Goal: Answer question/provide support: Share knowledge or assist other users

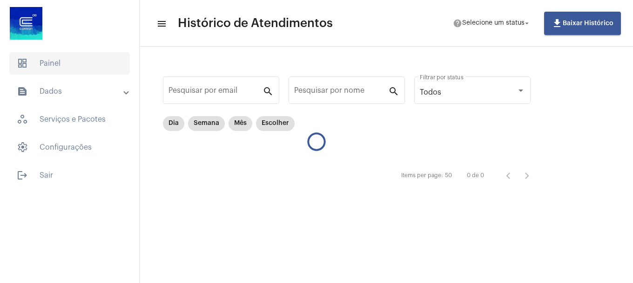
click at [73, 58] on span "dashboard Painel" at bounding box center [69, 63] width 121 height 22
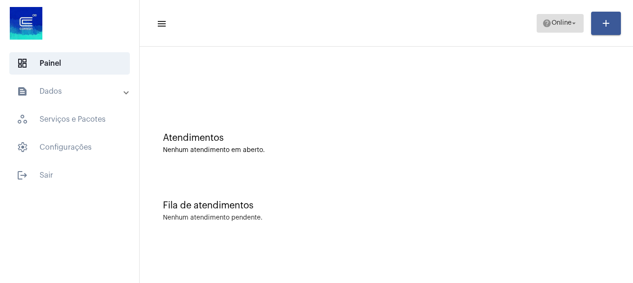
click at [567, 27] on span "help Online arrow_drop_down" at bounding box center [561, 22] width 36 height 17
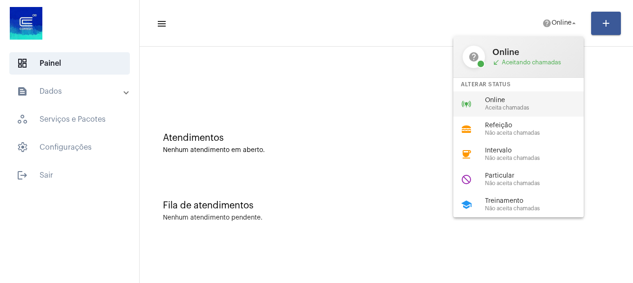
click at [520, 97] on span "Online" at bounding box center [538, 100] width 106 height 7
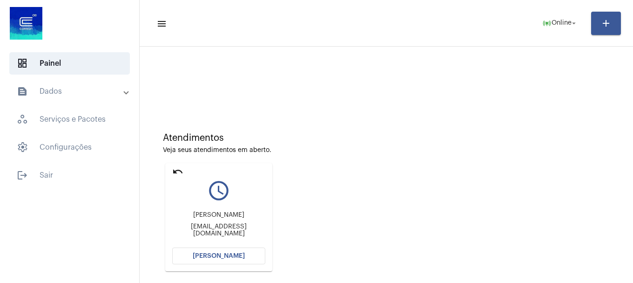
click at [182, 171] on mat-icon "undo" at bounding box center [177, 171] width 11 height 11
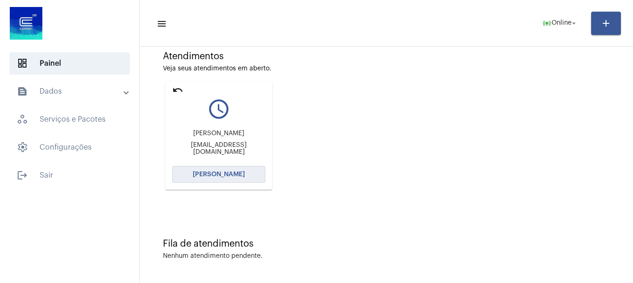
click at [240, 177] on button "[PERSON_NAME]" at bounding box center [218, 174] width 93 height 17
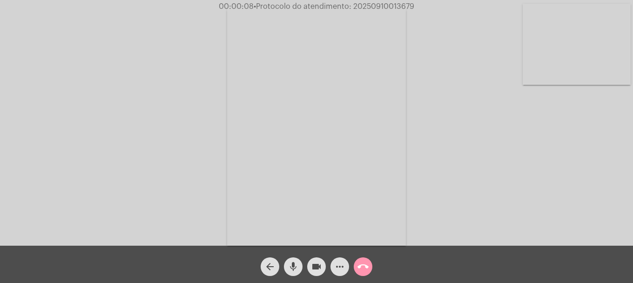
click at [589, 63] on video at bounding box center [577, 44] width 108 height 81
click at [321, 265] on mat-icon "videocam" at bounding box center [316, 266] width 11 height 11
click at [312, 265] on mat-icon "videocam_off" at bounding box center [316, 266] width 11 height 11
click at [337, 273] on span "more_horiz" at bounding box center [339, 266] width 11 height 19
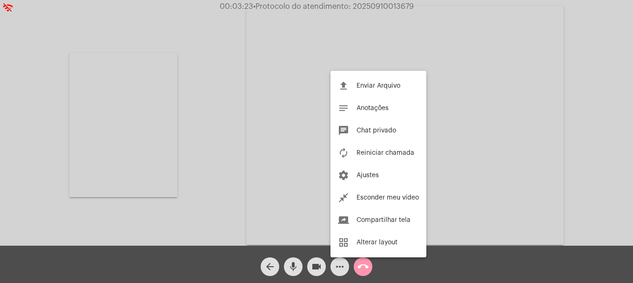
click at [183, 177] on div at bounding box center [316, 141] width 633 height 283
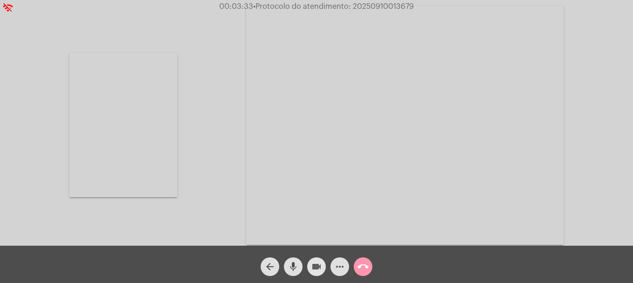
click at [312, 267] on mat-icon "videocam" at bounding box center [316, 266] width 11 height 11
click at [293, 268] on mat-icon "mic" at bounding box center [293, 266] width 11 height 11
click at [322, 271] on mat-icon "videocam_off" at bounding box center [316, 266] width 11 height 11
click at [322, 271] on mat-icon "videocam" at bounding box center [316, 266] width 11 height 11
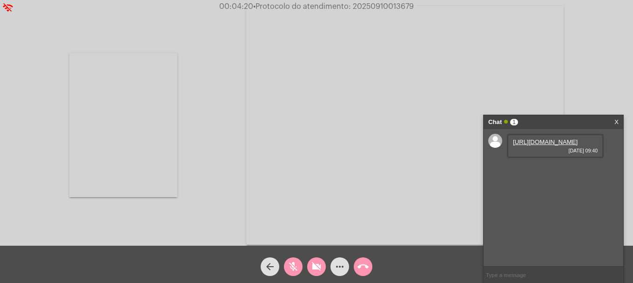
click at [558, 144] on link "[URL][DOMAIN_NAME]" at bounding box center [545, 141] width 65 height 7
click at [550, 172] on link "[URL][DOMAIN_NAME]" at bounding box center [545, 168] width 65 height 7
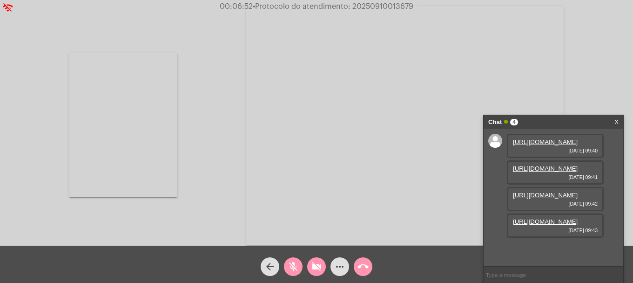
scroll to position [55, 0]
click at [537, 198] on link "[URL][DOMAIN_NAME]" at bounding box center [545, 194] width 65 height 7
click at [314, 260] on span "videocam_off" at bounding box center [316, 266] width 11 height 19
click at [291, 260] on span "mic_off" at bounding box center [293, 266] width 11 height 19
click at [548, 225] on link "[URL][DOMAIN_NAME]" at bounding box center [545, 221] width 65 height 7
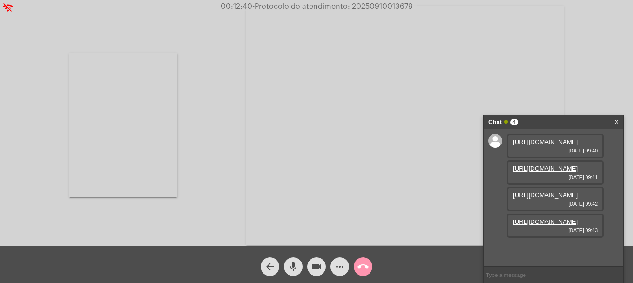
click at [299, 268] on button "mic" at bounding box center [293, 266] width 19 height 19
click at [310, 268] on button "videocam" at bounding box center [316, 266] width 19 height 19
click at [299, 268] on button "mic_off" at bounding box center [293, 266] width 19 height 19
click at [312, 268] on mat-icon "videocam_off" at bounding box center [316, 266] width 11 height 11
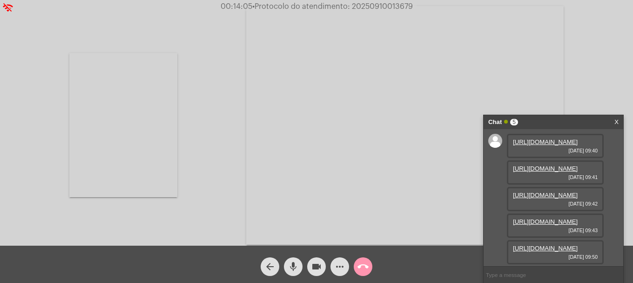
click at [543, 247] on link "[URL][DOMAIN_NAME]" at bounding box center [545, 248] width 65 height 7
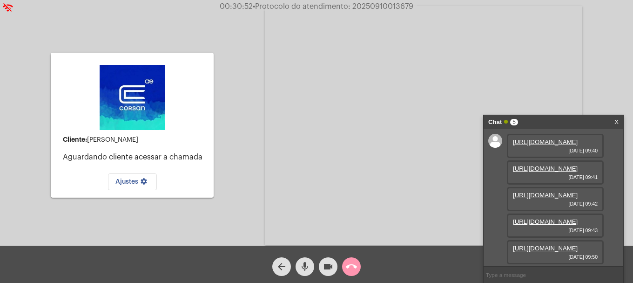
click at [328, 258] on span "videocam" at bounding box center [328, 266] width 11 height 19
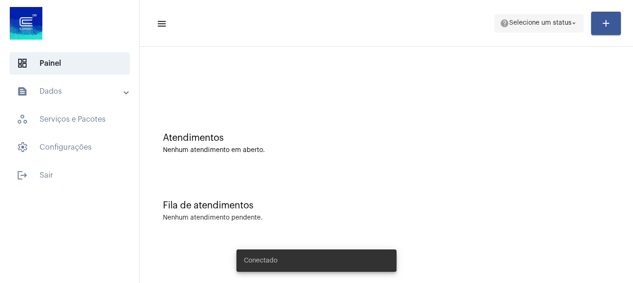
click at [510, 16] on span "help Selecione um status arrow_drop_down" at bounding box center [539, 22] width 78 height 17
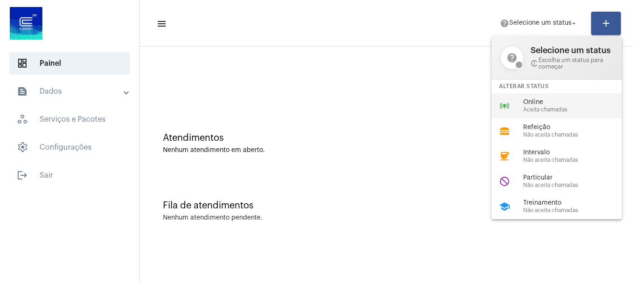
click at [520, 104] on div "online_prediction Online Aceita chamadas" at bounding box center [564, 105] width 145 height 25
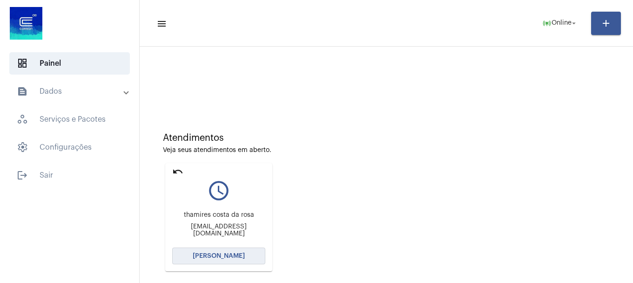
click at [233, 250] on button "[PERSON_NAME]" at bounding box center [218, 255] width 93 height 17
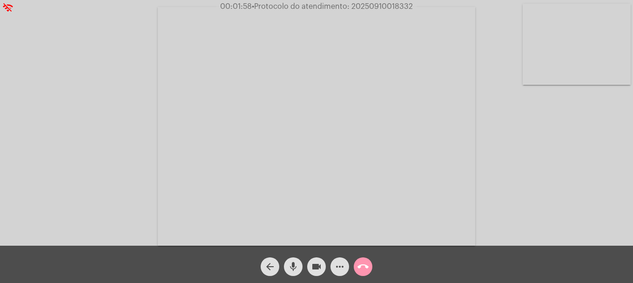
click at [541, 52] on video at bounding box center [577, 44] width 108 height 81
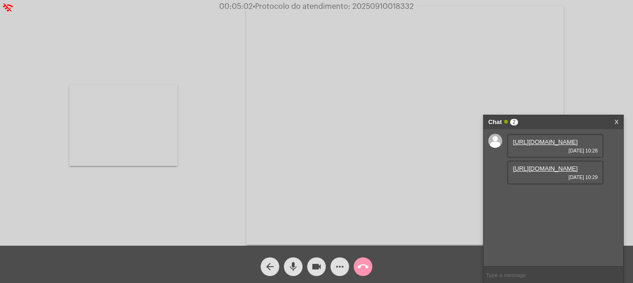
click at [541, 145] on link "https://neft-transfer-bucket.s3.amazonaws.com/temp-75f2c1e2-5d82-01f5-20c9-8e69…" at bounding box center [545, 141] width 65 height 7
click at [538, 172] on link "https://neft-transfer-bucket.s3.amazonaws.com/temp-3a4fe966-ea86-2414-0647-7b1b…" at bounding box center [545, 168] width 65 height 7
click at [346, 264] on button "more_horiz" at bounding box center [340, 266] width 19 height 19
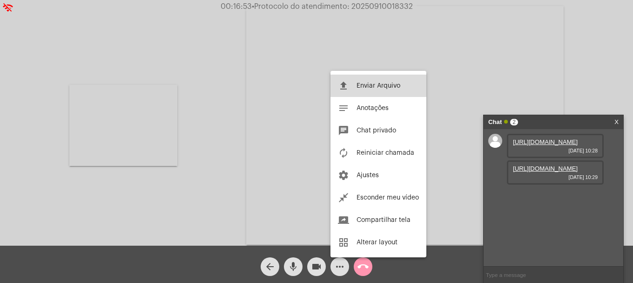
click at [364, 84] on span "Enviar Arquivo" at bounding box center [379, 85] width 44 height 7
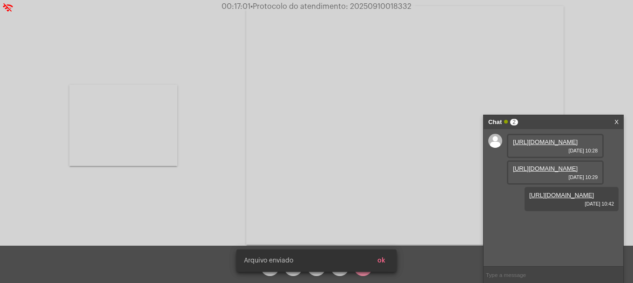
scroll to position [8, 0]
click at [383, 262] on span "ok" at bounding box center [382, 260] width 8 height 7
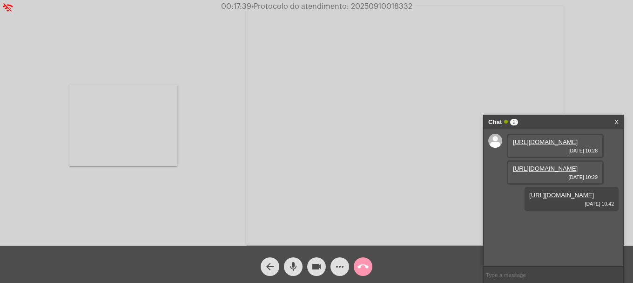
click at [340, 262] on mat-icon "more_horiz" at bounding box center [339, 266] width 11 height 11
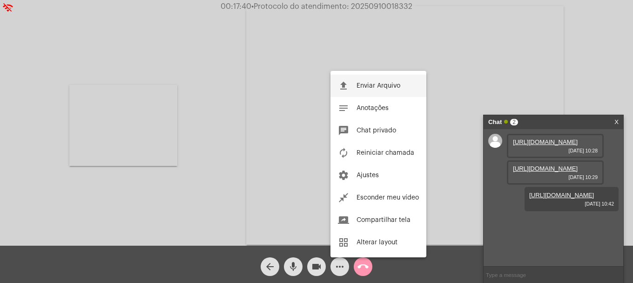
click at [378, 78] on button "file_upload Enviar Arquivo" at bounding box center [379, 86] width 96 height 22
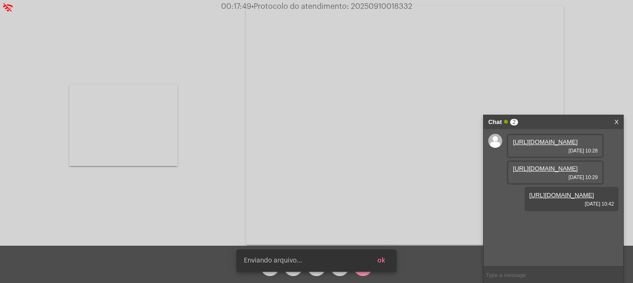
scroll to position [55, 0]
click at [385, 259] on span "ok" at bounding box center [382, 260] width 8 height 7
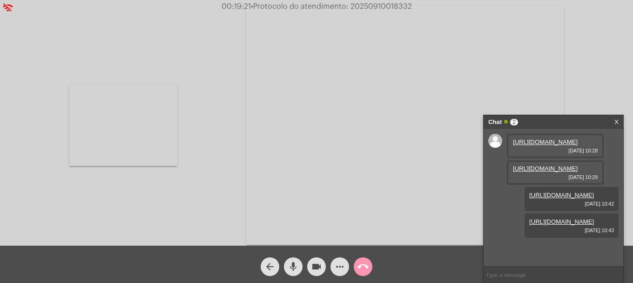
click at [375, 3] on span "• Protocolo do atendimento: 20250910018332" at bounding box center [331, 6] width 161 height 7
click at [375, 3] on span "• Protocolo do atendimento: 20250910018332" at bounding box center [332, 6] width 161 height 7
copy span "20250910018332"
click at [567, 269] on input "text" at bounding box center [554, 274] width 140 height 16
paste input "20250910018332"
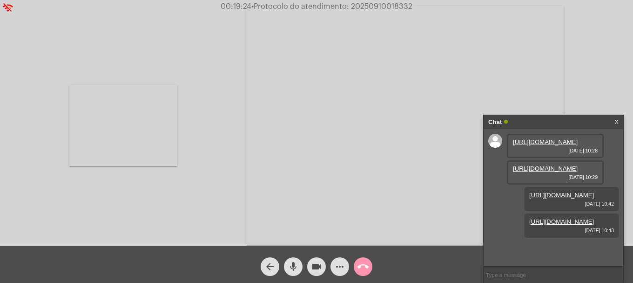
type input "20250910018332"
click at [366, 262] on mat-icon "call_end" at bounding box center [363, 266] width 11 height 11
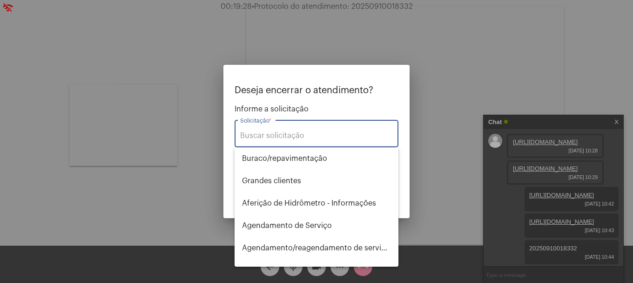
click at [314, 137] on input "Solicitação *" at bounding box center [316, 135] width 153 height 8
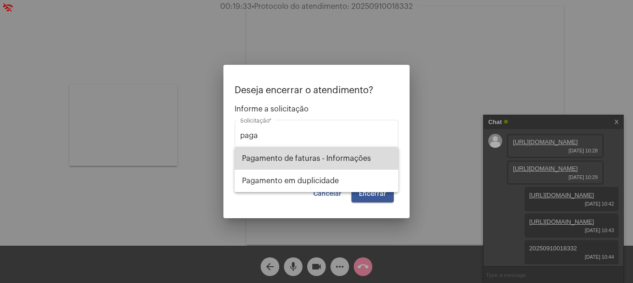
click at [322, 160] on span "Pagamento de faturas - Informações" at bounding box center [316, 158] width 149 height 22
type input "Pagamento de faturas - Informações"
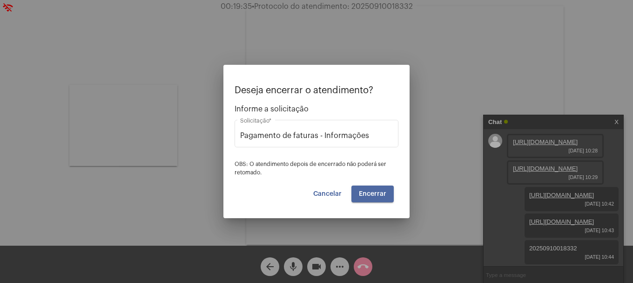
click at [384, 193] on span "Encerrar" at bounding box center [372, 194] width 27 height 7
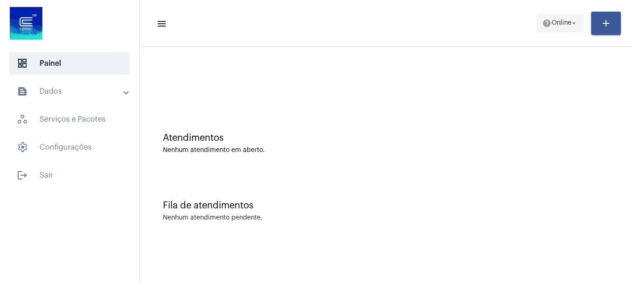
click at [572, 31] on span "help Online arrow_drop_down" at bounding box center [561, 22] width 36 height 17
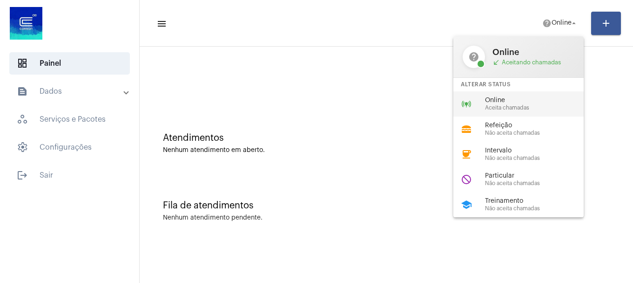
click at [517, 108] on span "Aceita chamadas" at bounding box center [538, 108] width 106 height 6
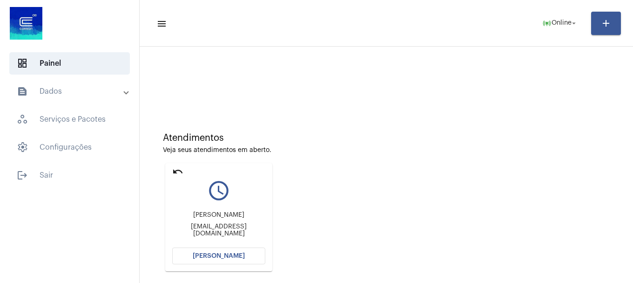
click at [239, 255] on span "[PERSON_NAME]" at bounding box center [219, 255] width 52 height 7
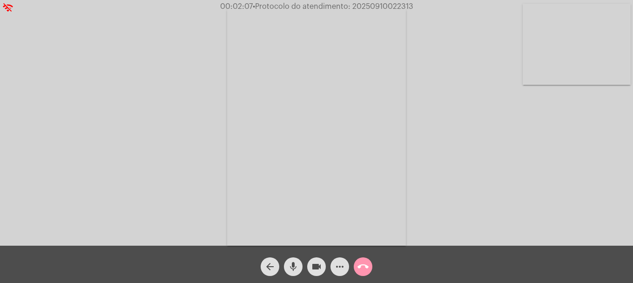
click at [310, 268] on button "videocam" at bounding box center [316, 266] width 19 height 19
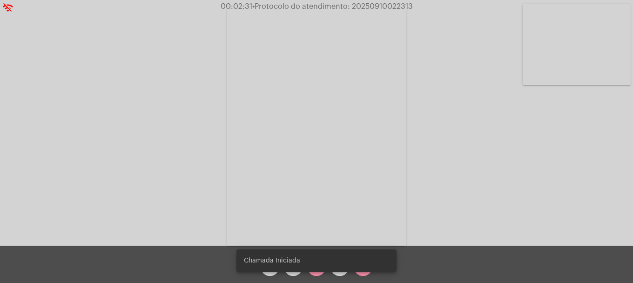
click at [317, 273] on div "Chamada Iniciada" at bounding box center [316, 260] width 183 height 45
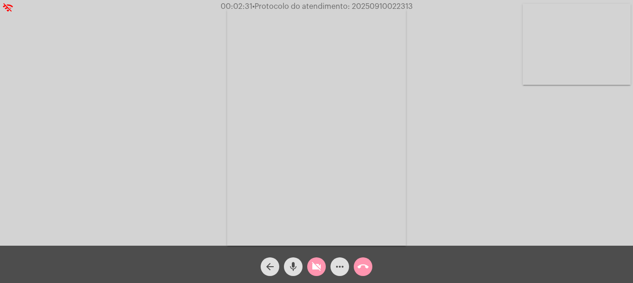
click at [316, 273] on span "videocam_off" at bounding box center [316, 266] width 11 height 19
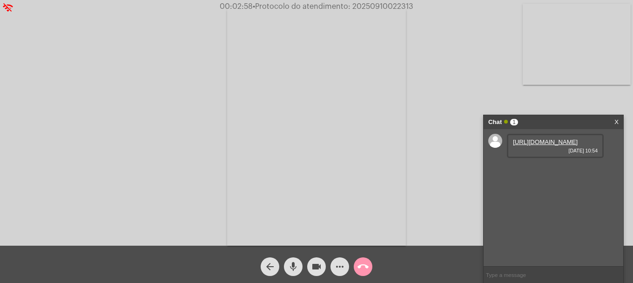
click at [559, 145] on link "https://neft-transfer-bucket.s3.amazonaws.com/temp-5c41358b-ca20-5a90-b8ec-2aa8…" at bounding box center [545, 141] width 65 height 7
drag, startPoint x: 376, startPoint y: 2, endPoint x: 370, endPoint y: 7, distance: 7.6
click at [374, 5] on span "00:07:34 • Protocolo do atendimento: 20250910022313" at bounding box center [317, 6] width 200 height 9
click at [371, 6] on span "• Protocolo do atendimento: 20250910022313" at bounding box center [332, 6] width 161 height 7
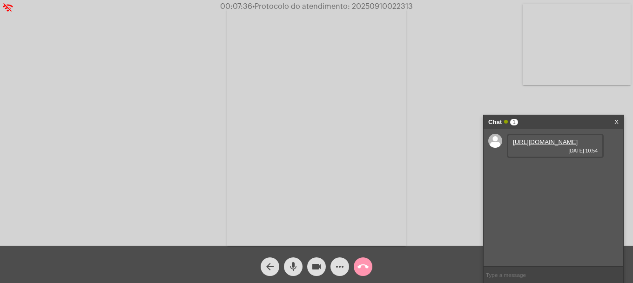
copy span "20250910022313"
click at [497, 272] on input "text" at bounding box center [554, 274] width 140 height 16
paste input "20250910022313"
type input "20250910022313"
click at [359, 267] on mat-icon "call_end" at bounding box center [363, 266] width 11 height 11
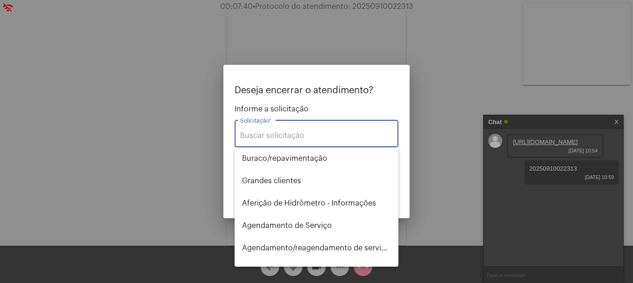
click at [325, 136] on input "Solicitação *" at bounding box center [316, 135] width 153 height 8
click at [334, 205] on span "Pagamento de faturas - Informações" at bounding box center [316, 203] width 149 height 22
type input "Pagamento de faturas - Informações"
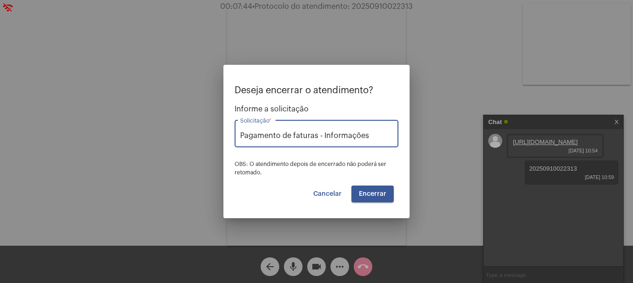
click at [364, 187] on button "Encerrar" at bounding box center [373, 193] width 42 height 17
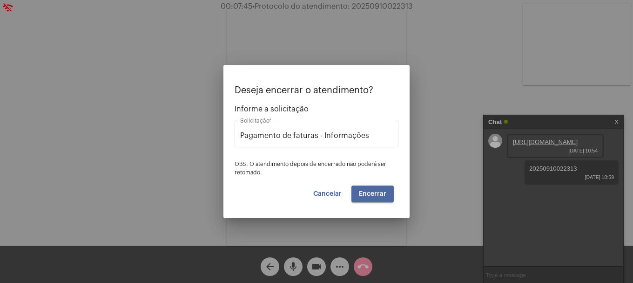
click at [364, 187] on button "Encerrar" at bounding box center [373, 193] width 42 height 17
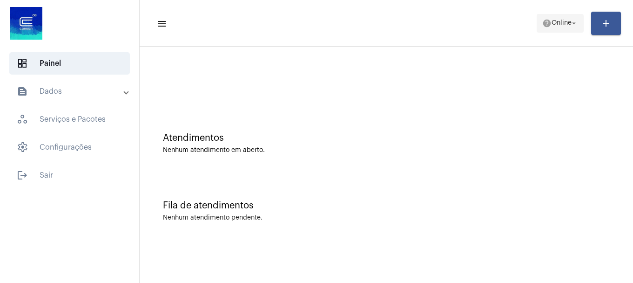
click at [562, 28] on span "help Online arrow_drop_down" at bounding box center [561, 22] width 36 height 17
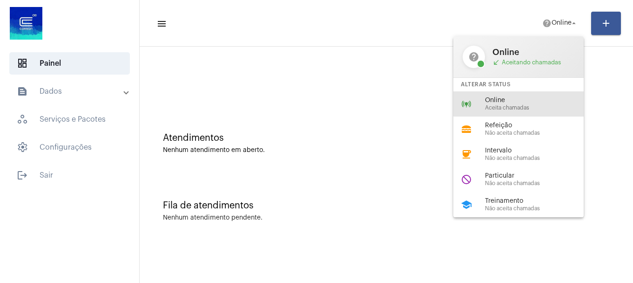
drag, startPoint x: 520, startPoint y: 96, endPoint x: 498, endPoint y: 97, distance: 21.4
click at [520, 96] on div "online_prediction Online Aceita chamadas" at bounding box center [526, 103] width 145 height 25
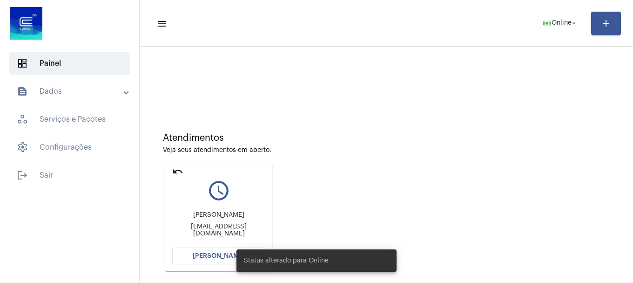
scroll to position [47, 0]
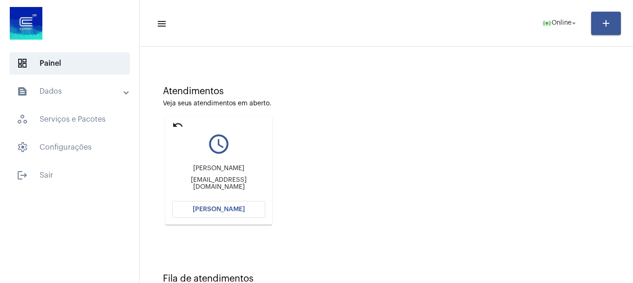
click at [236, 212] on span "[PERSON_NAME]" at bounding box center [219, 209] width 52 height 7
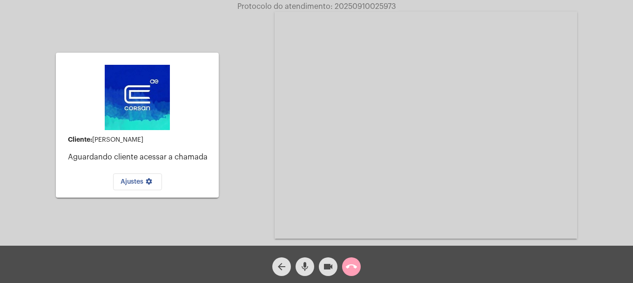
click at [350, 271] on mat-icon "call_end" at bounding box center [351, 266] width 11 height 11
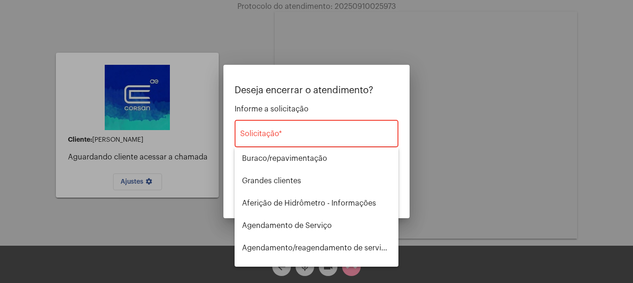
click at [324, 131] on div "Solicitação *" at bounding box center [316, 132] width 153 height 29
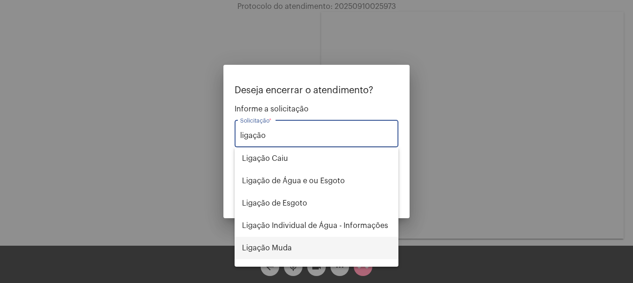
click at [282, 254] on span "Ligação Muda" at bounding box center [316, 248] width 149 height 22
type input "Ligação Muda"
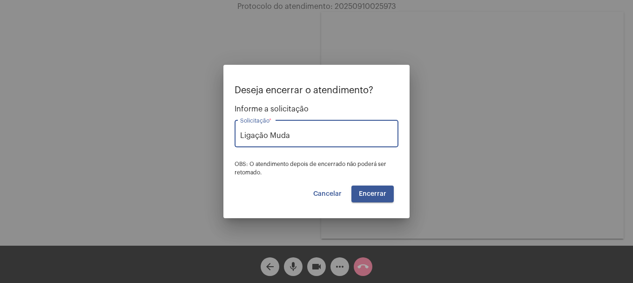
click at [370, 187] on button "Encerrar" at bounding box center [373, 193] width 42 height 17
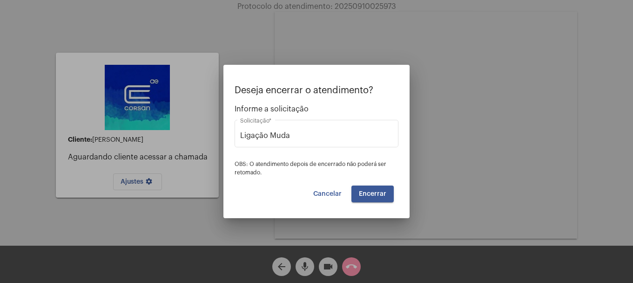
click at [370, 187] on button "Encerrar" at bounding box center [373, 193] width 42 height 17
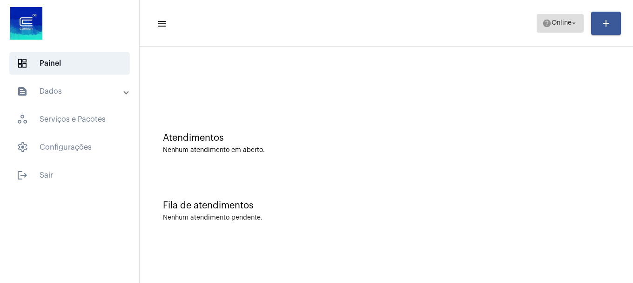
click at [550, 16] on span "help Online arrow_drop_down" at bounding box center [561, 22] width 36 height 17
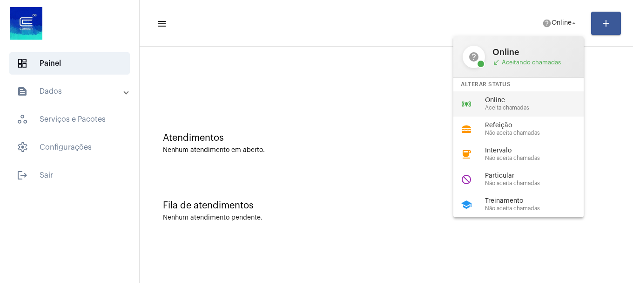
click at [513, 105] on span "Aceita chamadas" at bounding box center [538, 108] width 106 height 6
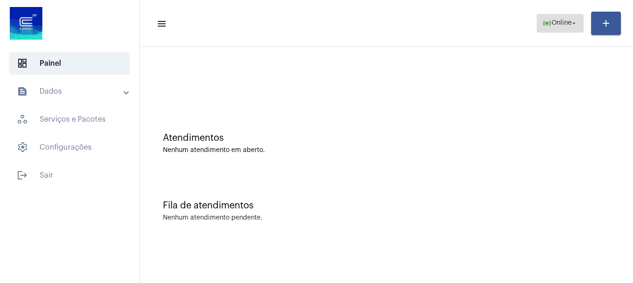
click at [537, 27] on button "online_prediction Online arrow_drop_down" at bounding box center [560, 23] width 47 height 19
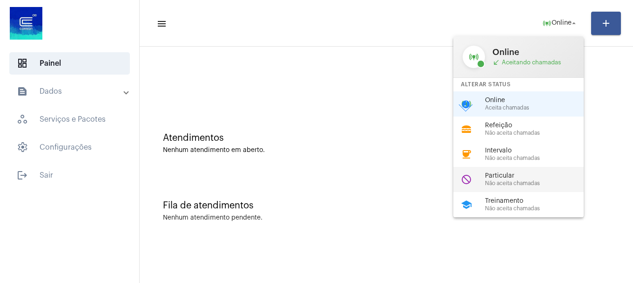
click at [524, 182] on span "Não aceita chamadas" at bounding box center [538, 183] width 106 height 6
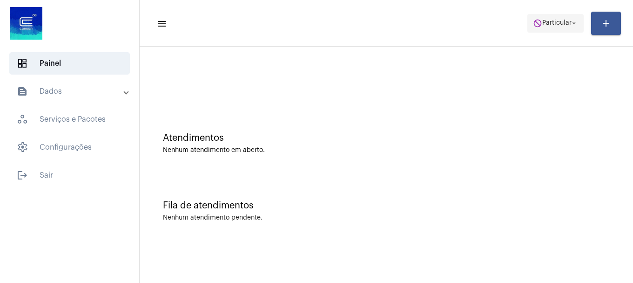
click at [550, 31] on span "do_not_disturb Particular arrow_drop_down" at bounding box center [555, 22] width 45 height 17
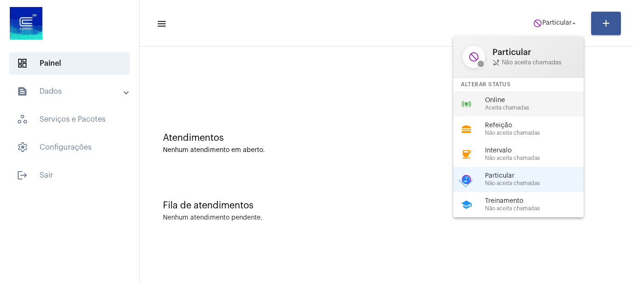
click at [532, 103] on span "Online" at bounding box center [538, 100] width 106 height 7
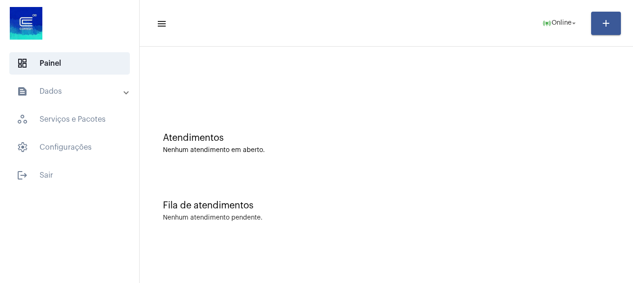
click at [61, 86] on mat-panel-title "text_snippet_outlined Dados" at bounding box center [71, 91] width 108 height 11
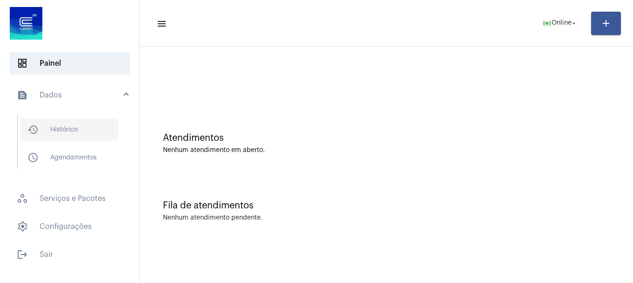
click at [91, 136] on span "history_outlined Histórico" at bounding box center [69, 129] width 98 height 22
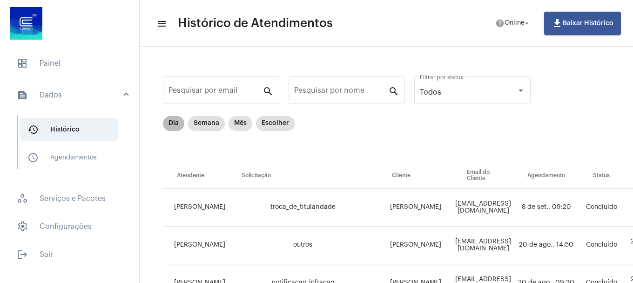
click at [180, 125] on mat-chip "Dia" at bounding box center [173, 123] width 21 height 15
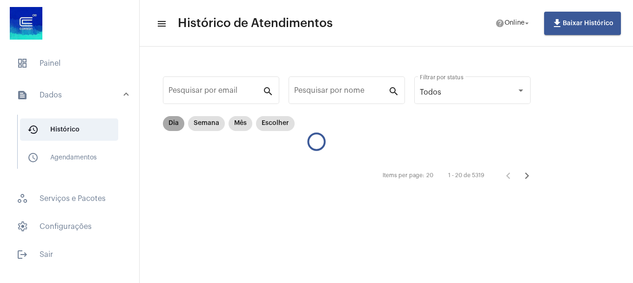
click at [180, 125] on mat-chip "Dia" at bounding box center [173, 123] width 21 height 15
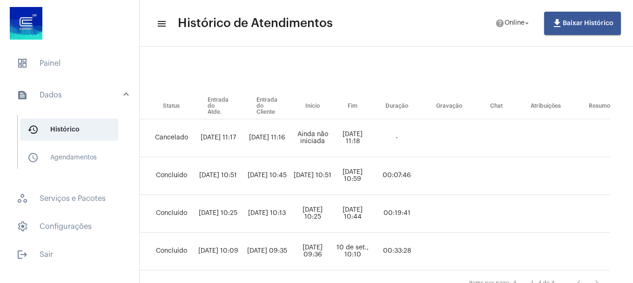
scroll to position [0, 377]
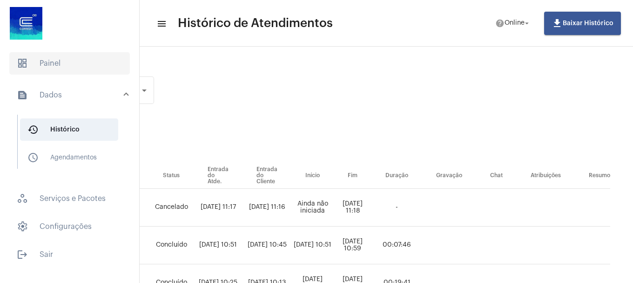
click at [78, 71] on span "dashboard Painel" at bounding box center [69, 63] width 121 height 22
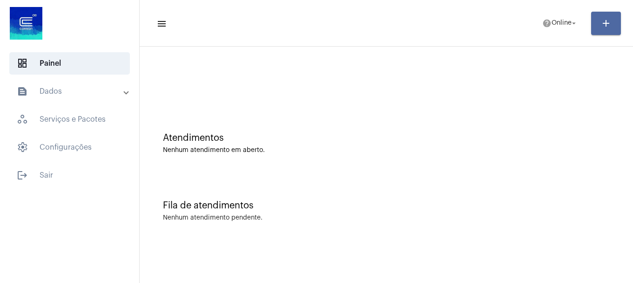
click at [593, 26] on button "add" at bounding box center [607, 23] width 30 height 23
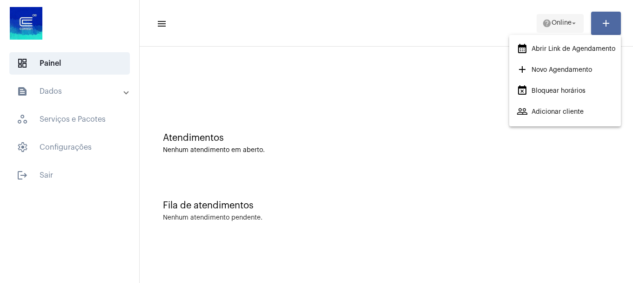
click at [569, 19] on div at bounding box center [316, 141] width 633 height 283
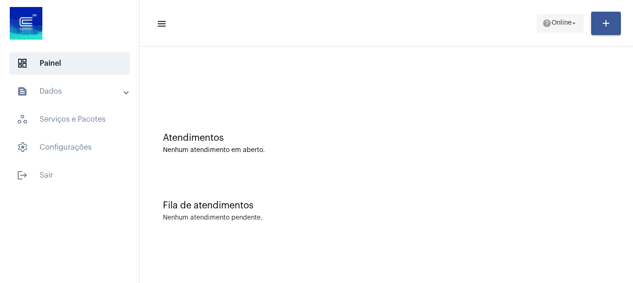
click at [552, 21] on span "Online" at bounding box center [562, 23] width 20 height 7
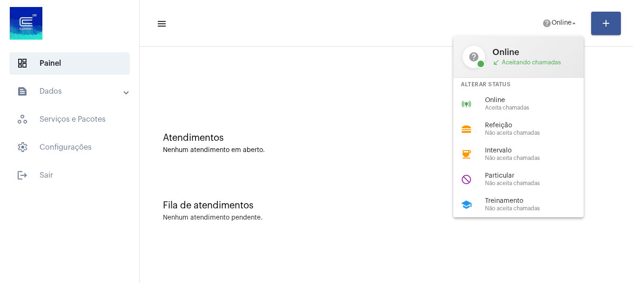
drag, startPoint x: 518, startPoint y: 99, endPoint x: 368, endPoint y: 31, distance: 165.1
click at [518, 98] on span "Online" at bounding box center [538, 100] width 106 height 7
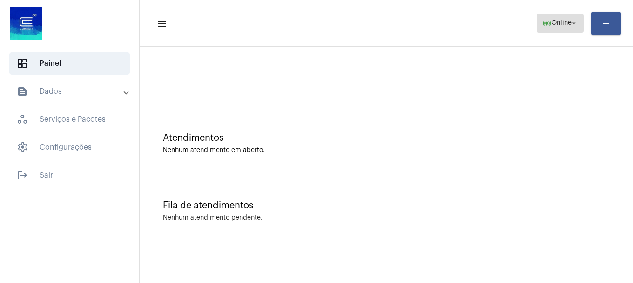
click at [562, 20] on span "Online" at bounding box center [562, 23] width 20 height 7
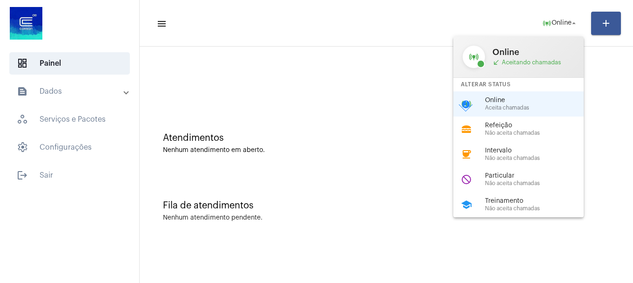
click at [532, 106] on span "Aceita chamadas" at bounding box center [538, 108] width 106 height 6
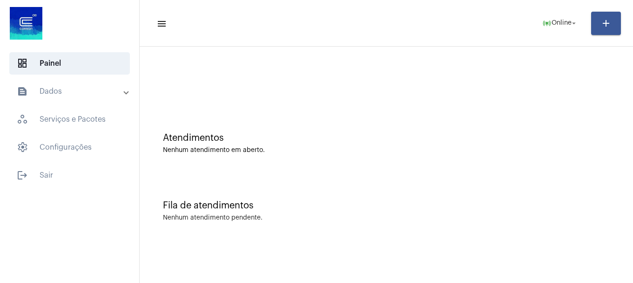
click at [55, 84] on mat-expansion-panel-header "text_snippet_outlined Dados" at bounding box center [73, 91] width 134 height 22
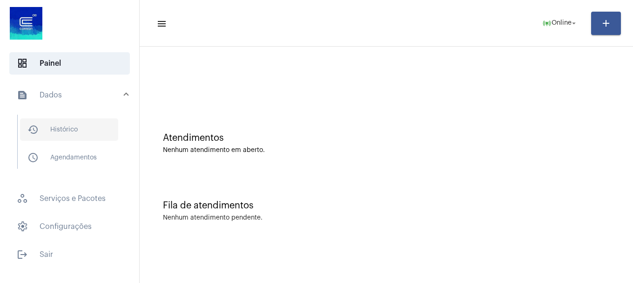
click at [87, 128] on span "history_outlined Histórico" at bounding box center [69, 129] width 98 height 22
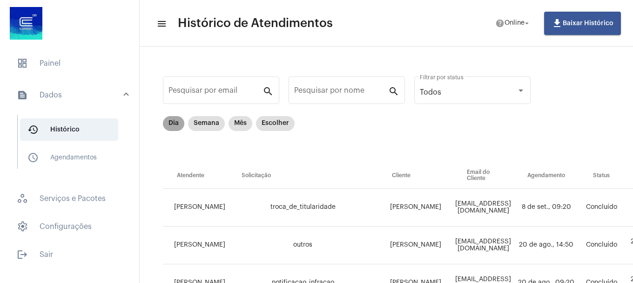
click at [175, 127] on mat-chip "Dia" at bounding box center [173, 123] width 21 height 15
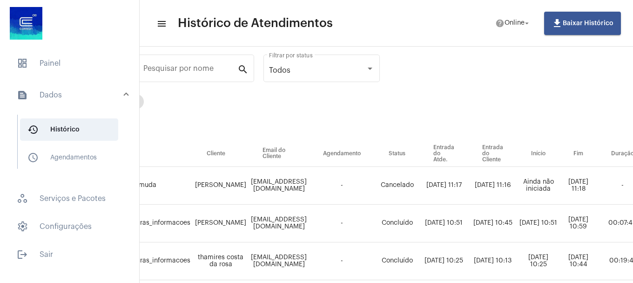
scroll to position [20, 151]
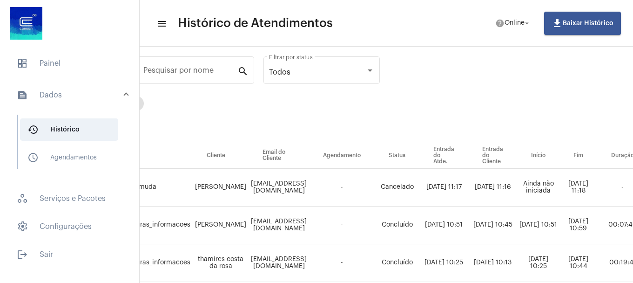
drag, startPoint x: 418, startPoint y: 189, endPoint x: 433, endPoint y: 189, distance: 15.4
click at [420, 189] on td "Cancelado" at bounding box center [397, 188] width 45 height 38
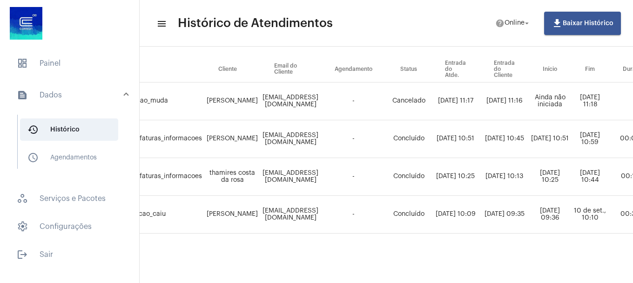
scroll to position [113, 139]
click at [421, 123] on td "Concluído" at bounding box center [409, 139] width 45 height 38
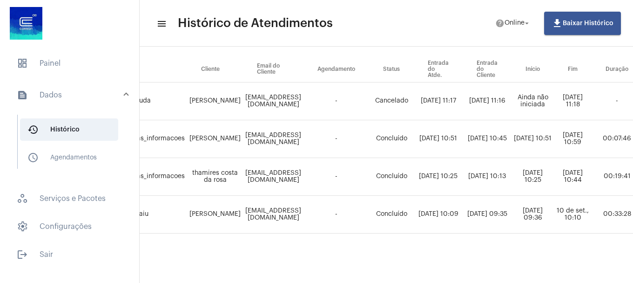
scroll to position [113, 313]
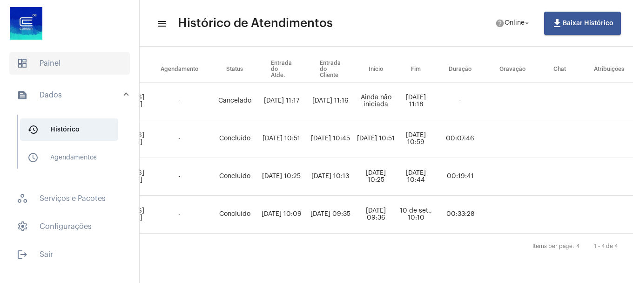
click at [68, 60] on span "dashboard Painel" at bounding box center [69, 63] width 121 height 22
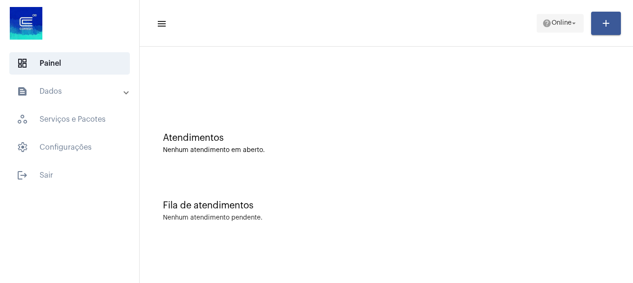
click at [558, 21] on span "Online" at bounding box center [562, 23] width 20 height 7
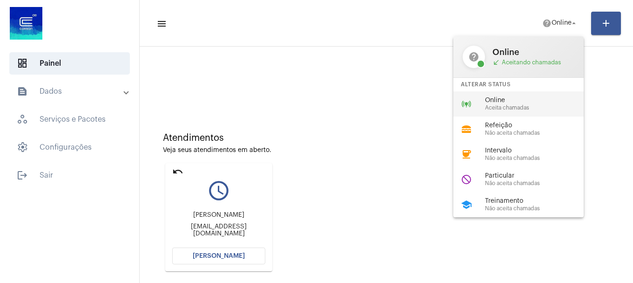
click at [544, 109] on span "Aceita chamadas" at bounding box center [538, 108] width 106 height 6
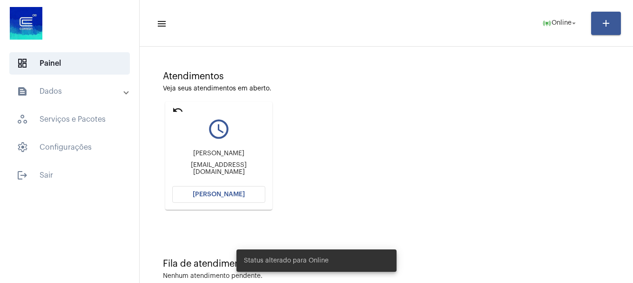
scroll to position [82, 0]
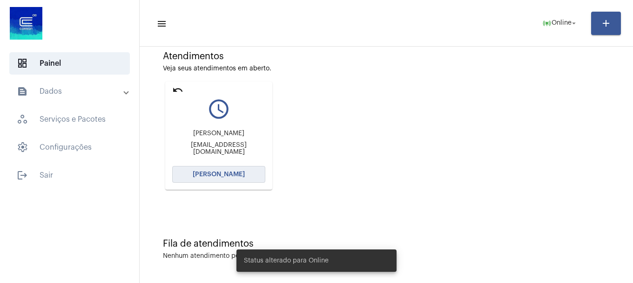
click at [226, 173] on span "[PERSON_NAME]" at bounding box center [219, 174] width 52 height 7
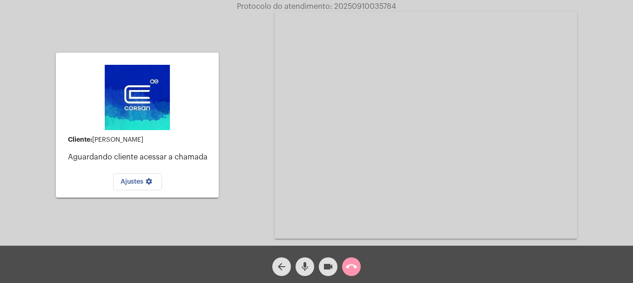
click at [353, 273] on span "call_end" at bounding box center [351, 266] width 11 height 19
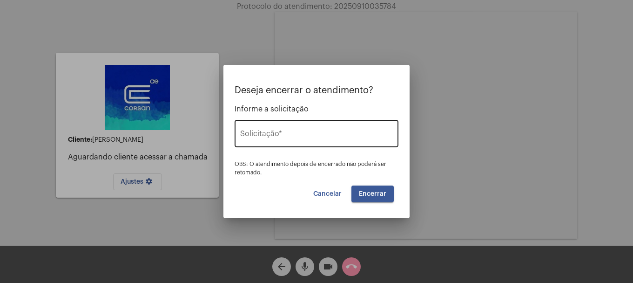
click at [284, 136] on input "Solicitação *" at bounding box center [316, 135] width 153 height 8
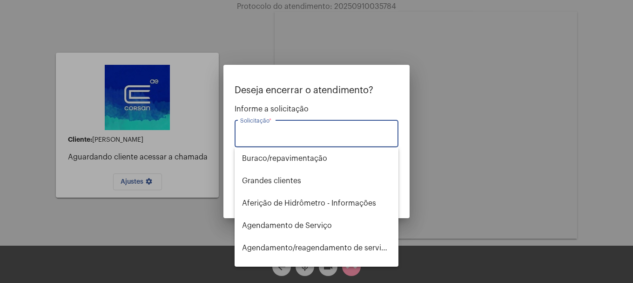
type input "o"
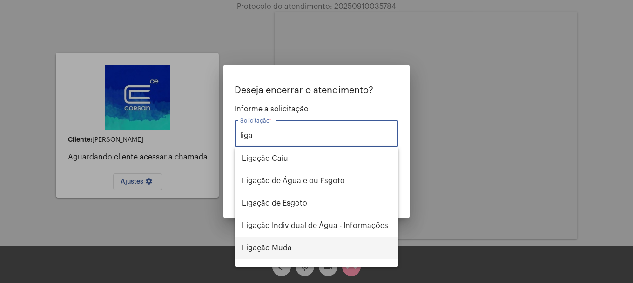
click at [278, 248] on span "Ligação Muda" at bounding box center [316, 248] width 149 height 22
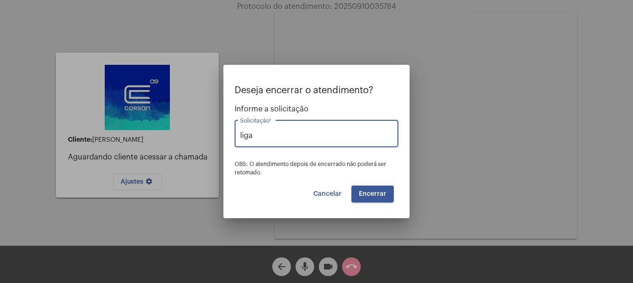
type input "Ligação Muda"
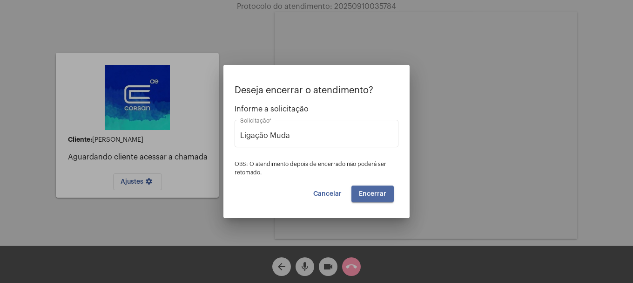
click at [369, 201] on button "Encerrar" at bounding box center [373, 193] width 42 height 17
click at [370, 200] on button "Encerrar" at bounding box center [373, 193] width 42 height 17
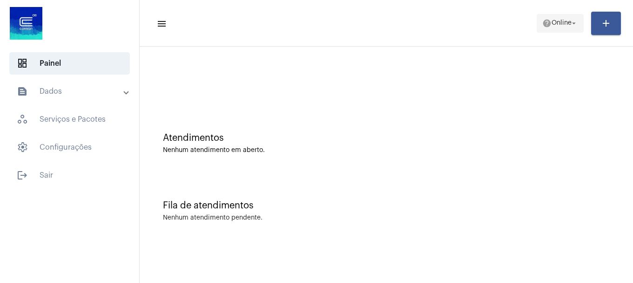
click at [552, 21] on span "Online" at bounding box center [562, 23] width 20 height 7
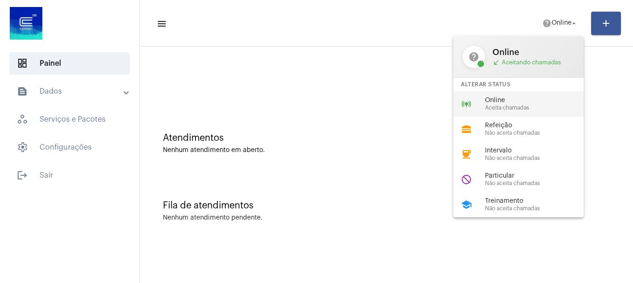
click at [505, 108] on span "Aceita chamadas" at bounding box center [538, 108] width 106 height 6
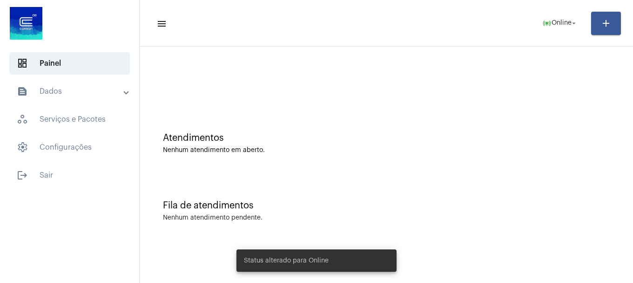
click at [28, 99] on mat-expansion-panel-header "text_snippet_outlined Dados" at bounding box center [73, 91] width 134 height 22
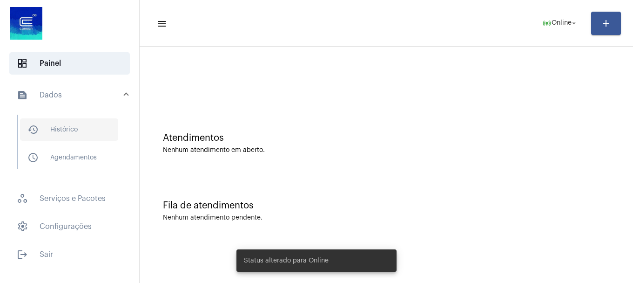
click at [52, 123] on span "history_outlined Histórico" at bounding box center [69, 129] width 98 height 22
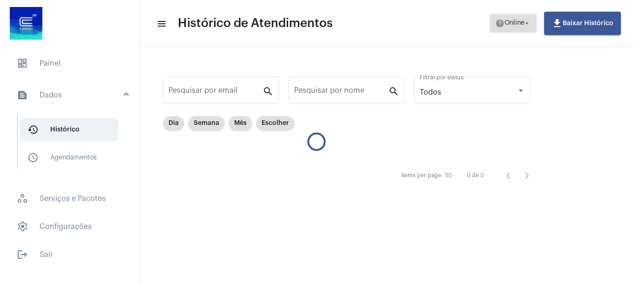
click at [493, 31] on button "help Online arrow_drop_down" at bounding box center [513, 23] width 47 height 19
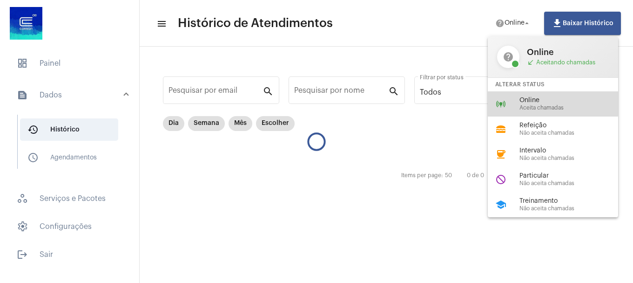
click at [507, 95] on div "online_prediction Online Aceita chamadas" at bounding box center [560, 103] width 145 height 25
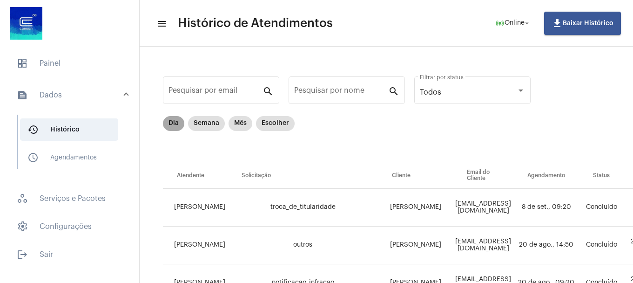
click at [170, 128] on mat-chip "Dia" at bounding box center [173, 123] width 21 height 15
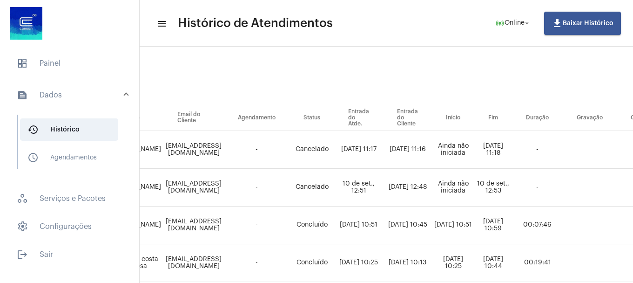
scroll to position [104, 236]
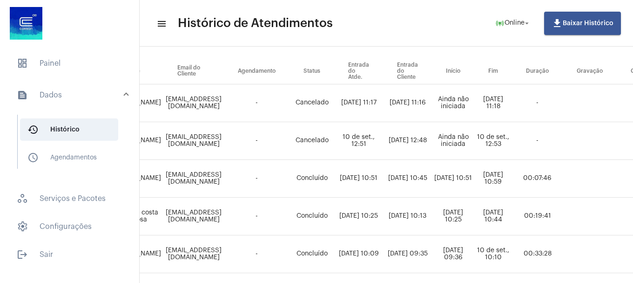
drag, startPoint x: 437, startPoint y: 151, endPoint x: 450, endPoint y: 151, distance: 13.0
click at [432, 151] on td "10 de set., 12:48" at bounding box center [407, 141] width 49 height 38
click at [383, 151] on td "10 de set., 12:51" at bounding box center [358, 141] width 49 height 38
click at [432, 154] on td "10 de set., 12:48" at bounding box center [407, 141] width 49 height 38
click at [383, 152] on td "10 de set., 12:51" at bounding box center [358, 141] width 49 height 38
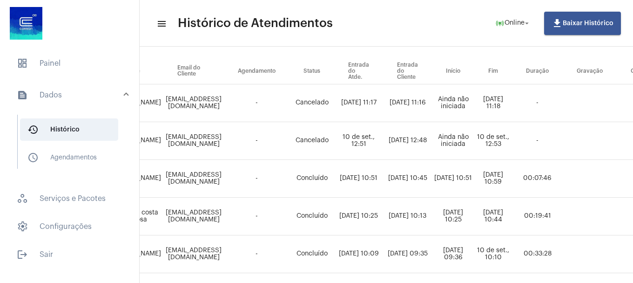
click at [383, 150] on td "10 de set., 12:51" at bounding box center [358, 141] width 49 height 38
click at [383, 153] on td "10 de set., 12:51" at bounding box center [358, 141] width 49 height 38
click at [432, 153] on td "10 de set., 12:48" at bounding box center [407, 141] width 49 height 38
click at [383, 153] on td "10 de set., 12:51" at bounding box center [358, 141] width 49 height 38
click at [421, 150] on td "10 de set., 12:48" at bounding box center [407, 141] width 49 height 38
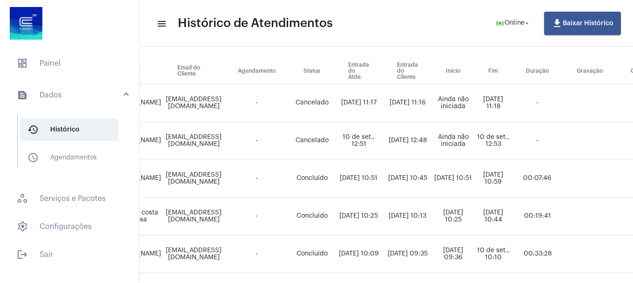
drag, startPoint x: 388, startPoint y: 150, endPoint x: 434, endPoint y: 150, distance: 46.1
click at [383, 149] on td "10 de set., 12:51" at bounding box center [358, 141] width 49 height 38
drag, startPoint x: 434, startPoint y: 150, endPoint x: 422, endPoint y: 150, distance: 12.1
click at [424, 150] on td "10 de set., 12:48" at bounding box center [407, 141] width 49 height 38
drag, startPoint x: 395, startPoint y: 150, endPoint x: 435, endPoint y: 149, distance: 39.6
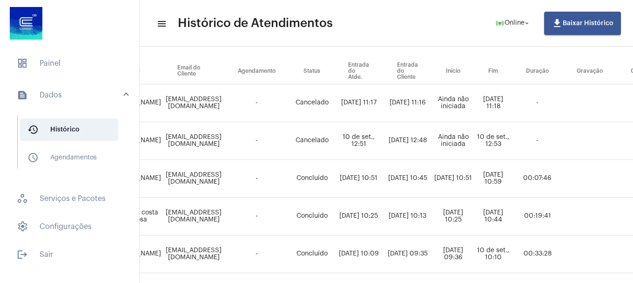
click at [383, 150] on td "10 de set., 12:51" at bounding box center [358, 141] width 49 height 38
click at [422, 149] on td "10 de set., 12:48" at bounding box center [407, 141] width 49 height 38
drag, startPoint x: 396, startPoint y: 146, endPoint x: 405, endPoint y: 146, distance: 8.8
click at [383, 146] on td "10 de set., 12:51" at bounding box center [358, 141] width 49 height 38
click at [409, 145] on tr "LAISA MARQUES ligacao_muda Reginara Oliveira da Silveira cacaoliveira239@gmail.…" at bounding box center [339, 141] width 824 height 38
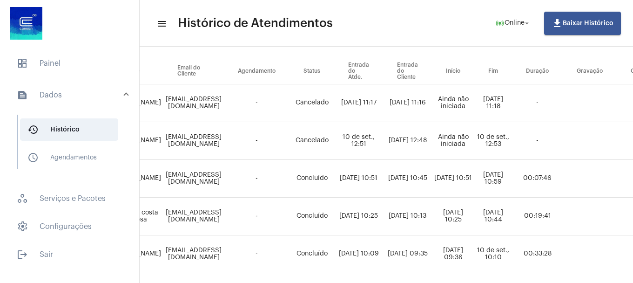
drag, startPoint x: 378, startPoint y: 143, endPoint x: 388, endPoint y: 142, distance: 10.4
click at [383, 142] on td "10 de set., 12:51" at bounding box center [358, 141] width 49 height 38
drag, startPoint x: 412, startPoint y: 143, endPoint x: 390, endPoint y: 141, distance: 21.9
click at [399, 142] on tr "LAISA MARQUES ligacao_muda Reginara Oliveira da Silveira cacaoliveira239@gmail.…" at bounding box center [339, 141] width 824 height 38
drag, startPoint x: 390, startPoint y: 141, endPoint x: 423, endPoint y: 140, distance: 32.6
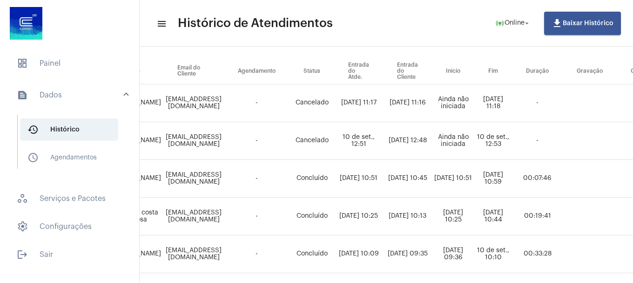
click at [383, 141] on td "10 de set., 12:51" at bounding box center [358, 141] width 49 height 38
drag, startPoint x: 423, startPoint y: 140, endPoint x: 403, endPoint y: 140, distance: 19.6
click at [405, 140] on tr "LAISA MARQUES ligacao_muda Reginara Oliveira da Silveira cacaoliveira239@gmail.…" at bounding box center [339, 141] width 824 height 38
drag, startPoint x: 422, startPoint y: 140, endPoint x: 411, endPoint y: 140, distance: 10.2
click at [411, 140] on td "10 de set., 12:48" at bounding box center [407, 141] width 49 height 38
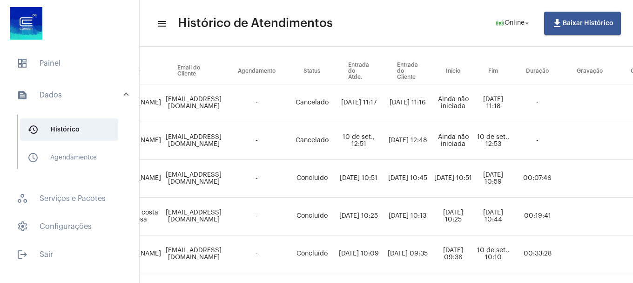
click at [430, 140] on td "10 de set., 12:48" at bounding box center [407, 141] width 49 height 38
drag, startPoint x: 430, startPoint y: 140, endPoint x: 490, endPoint y: 140, distance: 59.6
click at [490, 140] on tr "LAISA MARQUES ligacao_muda Reginara Oliveira da Silveira cacaoliveira239@gmail.…" at bounding box center [339, 141] width 824 height 38
click at [475, 139] on td "Ainda não iniciada" at bounding box center [453, 141] width 42 height 38
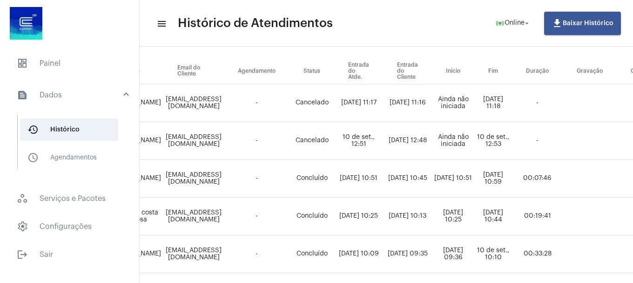
click at [475, 148] on td "Ainda não iniciada" at bounding box center [453, 141] width 42 height 38
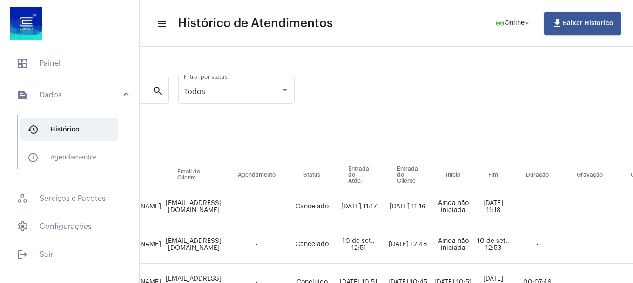
scroll to position [0, 236]
click at [71, 66] on span "dashboard Painel" at bounding box center [69, 63] width 121 height 22
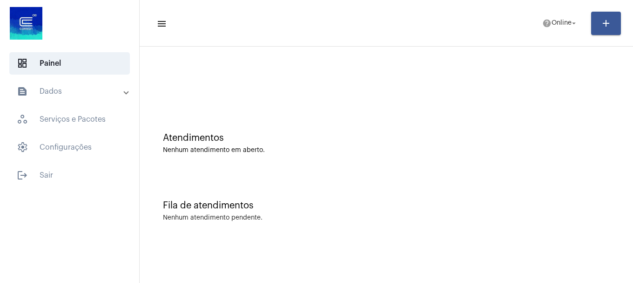
click at [574, 33] on mat-toolbar-row "menu help Online arrow_drop_down add" at bounding box center [387, 23] width 494 height 30
click at [569, 27] on span "help Online arrow_drop_down" at bounding box center [561, 22] width 36 height 17
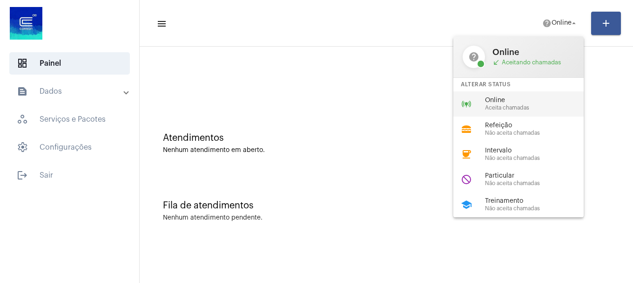
click at [531, 98] on span "Online" at bounding box center [538, 100] width 106 height 7
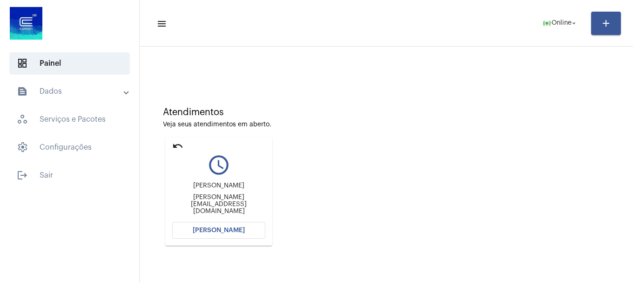
scroll to position [47, 0]
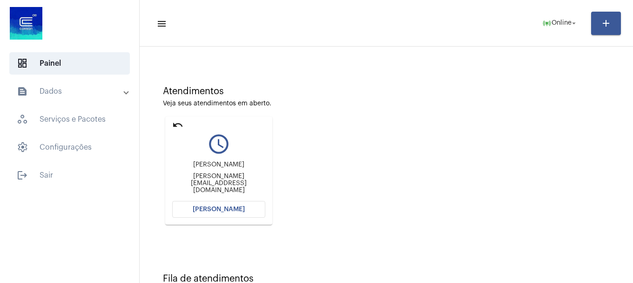
click at [220, 198] on mat-card "undo query_builder cleiton cleiton.lrc@gmail.com Abrir Chamada" at bounding box center [218, 170] width 107 height 108
click at [218, 202] on button "[PERSON_NAME]" at bounding box center [218, 209] width 93 height 17
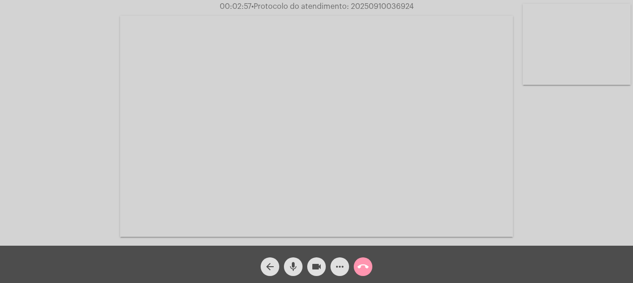
click at [293, 274] on span "mic" at bounding box center [293, 266] width 11 height 19
click at [293, 274] on span "mic_off" at bounding box center [293, 266] width 11 height 19
click at [299, 264] on button "mic" at bounding box center [293, 266] width 19 height 19
click at [298, 263] on mat-icon "mic_off" at bounding box center [293, 266] width 11 height 11
click at [336, 259] on span "more_horiz" at bounding box center [339, 266] width 11 height 19
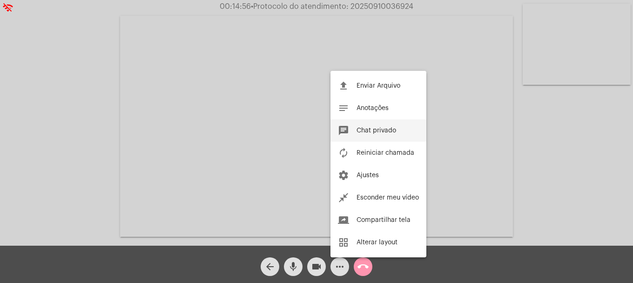
click at [359, 127] on button "chat Chat privado" at bounding box center [379, 130] width 96 height 22
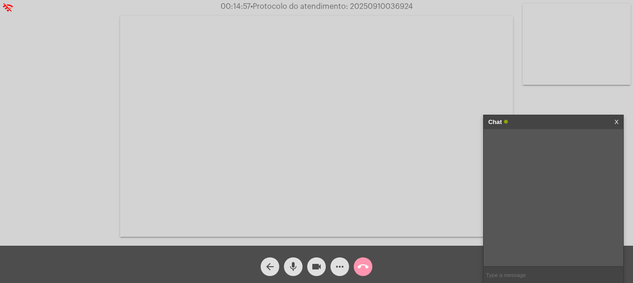
click at [533, 275] on input "text" at bounding box center [554, 274] width 140 height 16
paste input "1021109"
type input "1021109"
drag, startPoint x: 578, startPoint y: 60, endPoint x: 54, endPoint y: 178, distance: 537.5
click at [578, 61] on video at bounding box center [577, 44] width 108 height 81
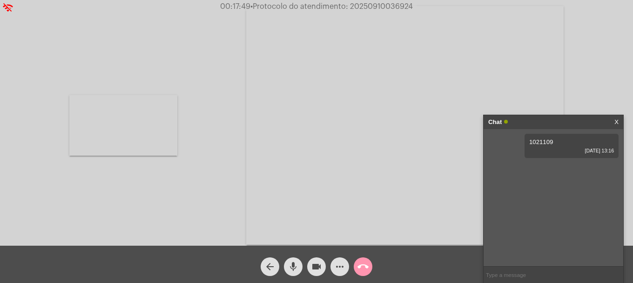
click at [115, 152] on video at bounding box center [123, 125] width 108 height 61
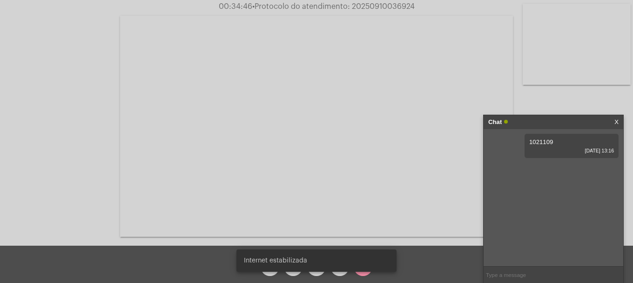
click at [379, 8] on span "• Protocolo do atendimento: 20250910036924" at bounding box center [333, 6] width 163 height 7
copy span "20250910036924"
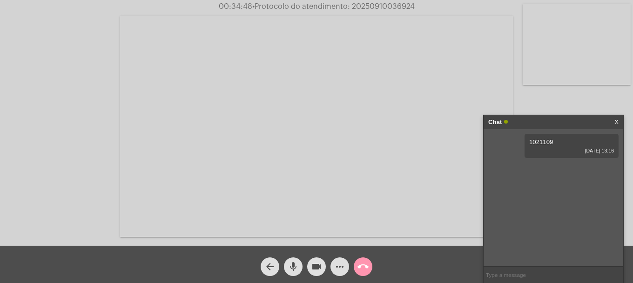
click at [528, 278] on input "text" at bounding box center [554, 274] width 140 height 16
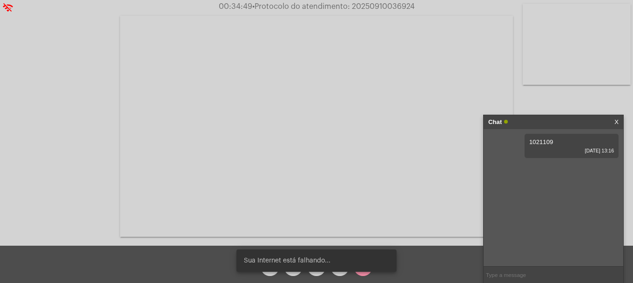
paste input "20250910036924"
type input "20250910036924"
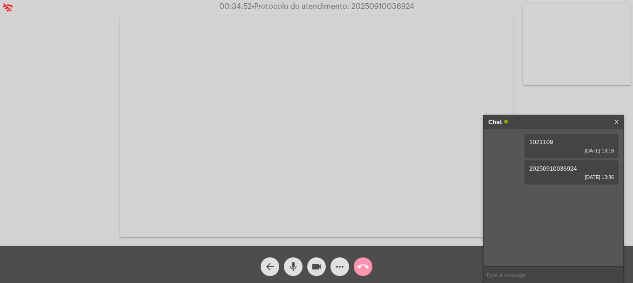
click at [362, 267] on mat-icon "call_end" at bounding box center [363, 266] width 11 height 11
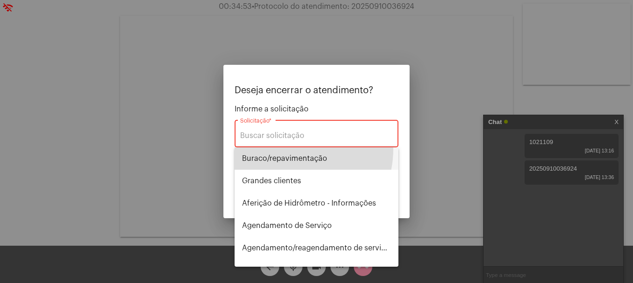
click at [286, 149] on span "⁠Buraco/repavimentação" at bounding box center [316, 158] width 149 height 22
type input "⁠Buraco/repavimentação"
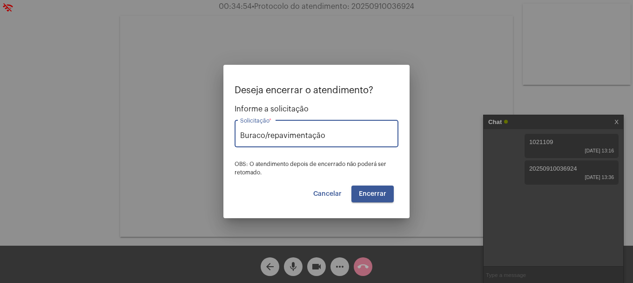
drag, startPoint x: 348, startPoint y: 139, endPoint x: 39, endPoint y: 140, distance: 309.3
click at [40, 140] on div "Deseja encerrar o atendimento? Informe a solicitação ⁠Buraco/repavimentação Sol…" at bounding box center [316, 141] width 633 height 283
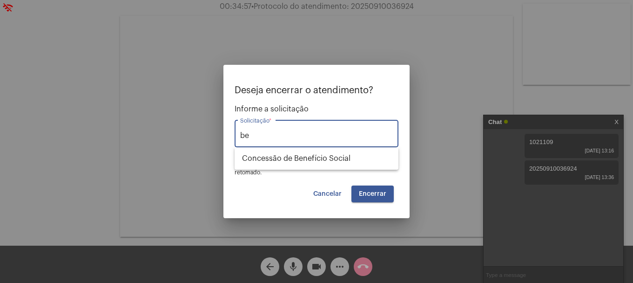
type input "b"
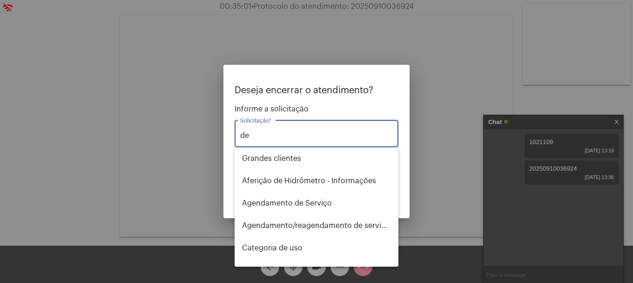
type input "d"
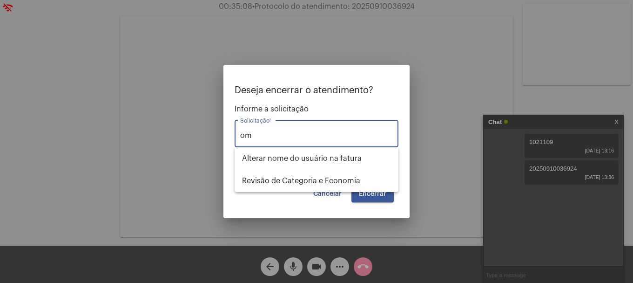
type input "o"
click at [325, 153] on span "Pagamento de faturas - Informações" at bounding box center [316, 158] width 149 height 22
type input "Pagamento de faturas - Informações"
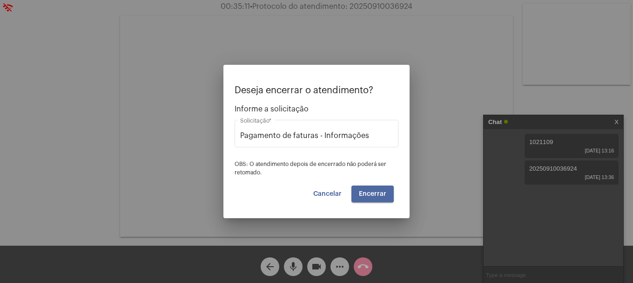
click at [369, 192] on span "Encerrar" at bounding box center [372, 194] width 27 height 7
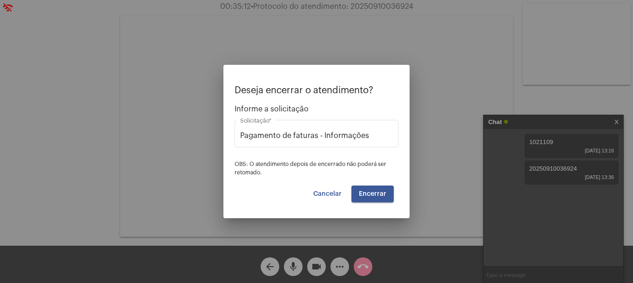
click at [369, 192] on span "Encerrar" at bounding box center [372, 194] width 27 height 7
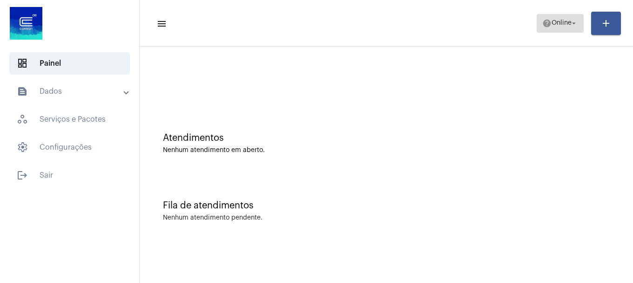
click at [538, 20] on button "help Online arrow_drop_down" at bounding box center [560, 23] width 47 height 19
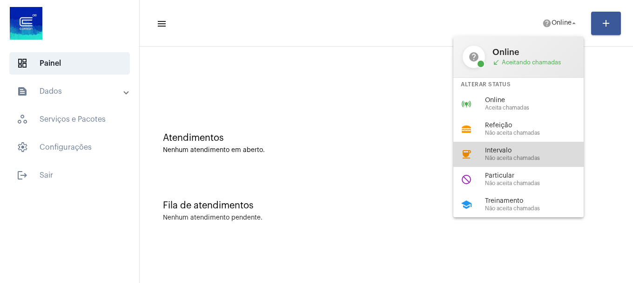
click at [536, 155] on span "Não aceita chamadas" at bounding box center [538, 158] width 106 height 6
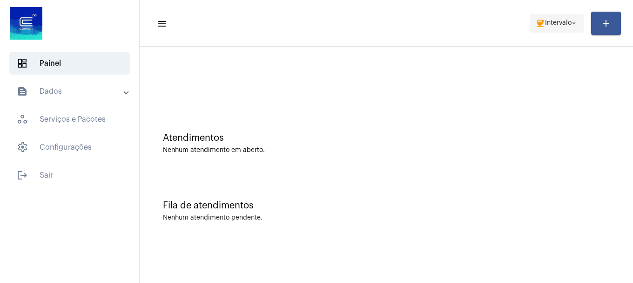
click at [551, 27] on mat-toolbar-row "menu coffee Intervalo arrow_drop_down add" at bounding box center [387, 23] width 494 height 30
click at [551, 27] on span "coffee Intervalo arrow_drop_down" at bounding box center [557, 22] width 42 height 17
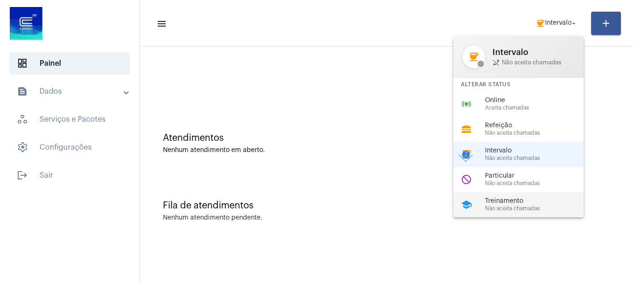
click at [537, 195] on div "school Treinamento Não aceita chamadas" at bounding box center [526, 204] width 145 height 25
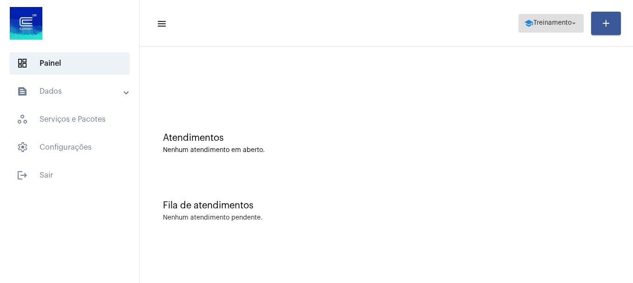
click at [561, 25] on span "Treinamento" at bounding box center [553, 23] width 38 height 7
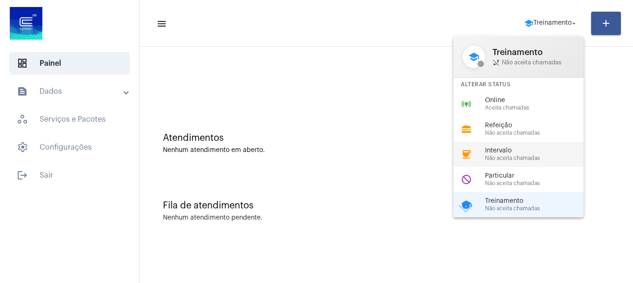
click at [505, 150] on span "Intervalo" at bounding box center [538, 150] width 106 height 7
